Goal: Task Accomplishment & Management: Manage account settings

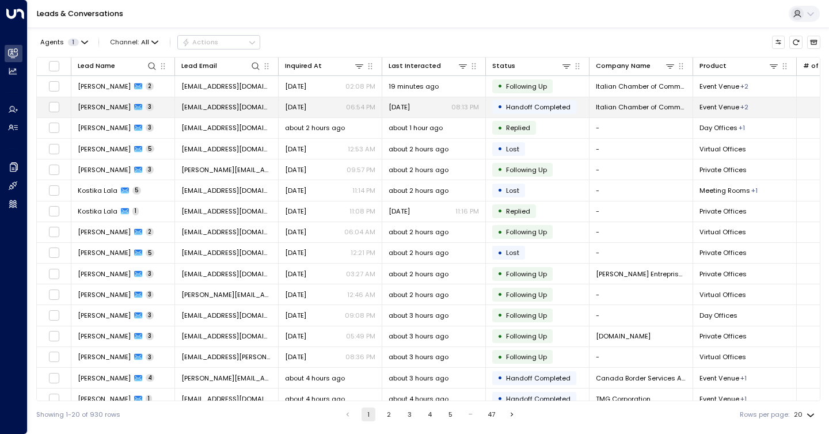
click at [104, 105] on span "[PERSON_NAME]" at bounding box center [104, 107] width 53 height 9
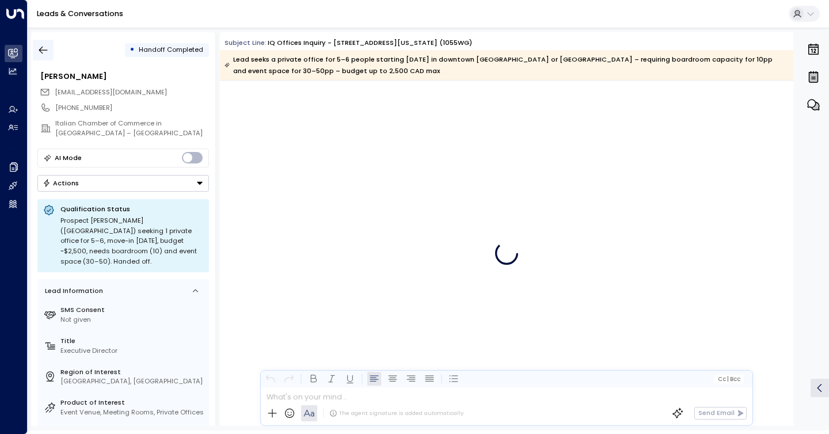
scroll to position [1619, 0]
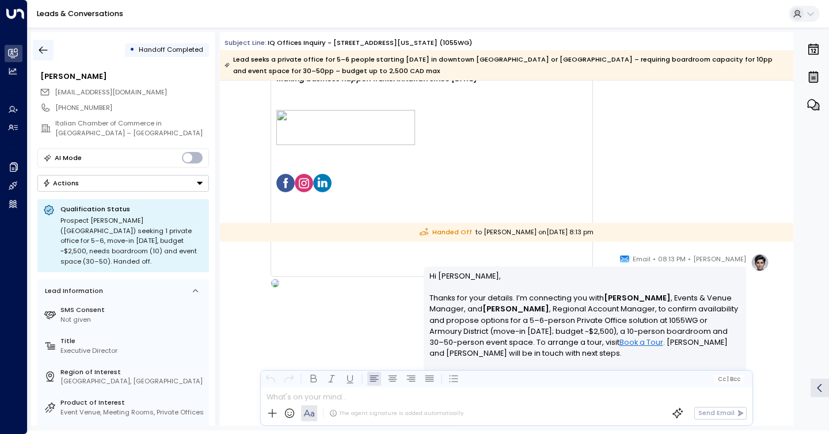
click at [47, 46] on icon "button" at bounding box center [43, 50] width 12 height 12
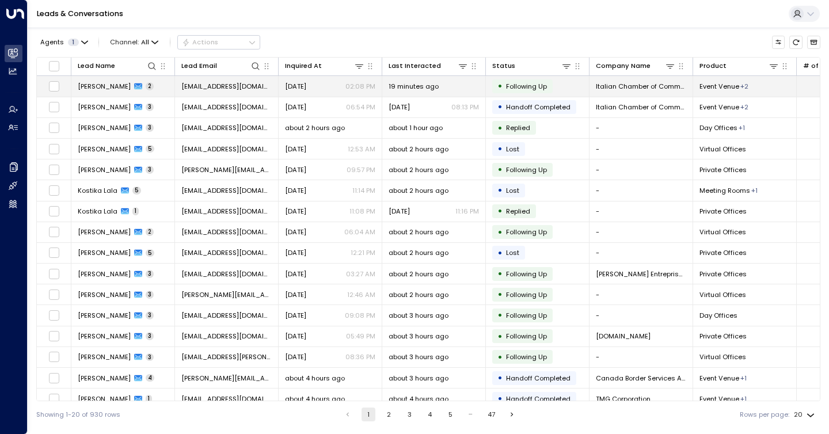
click at [103, 88] on span "[PERSON_NAME]" at bounding box center [104, 86] width 53 height 9
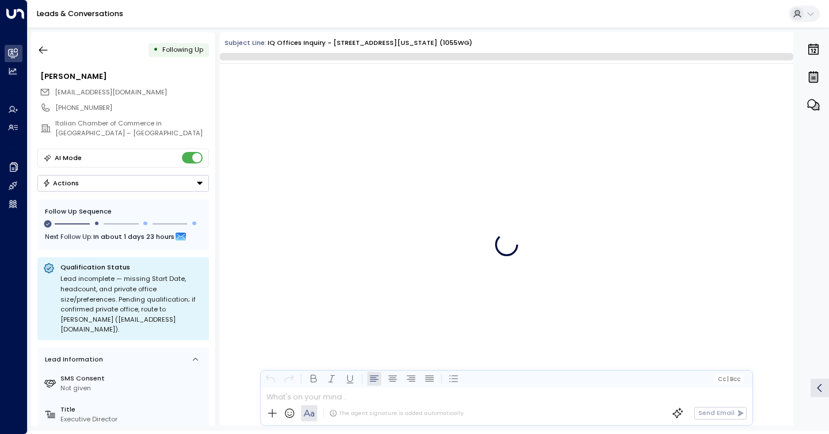
scroll to position [1074, 0]
